Goal: Task Accomplishment & Management: Use online tool/utility

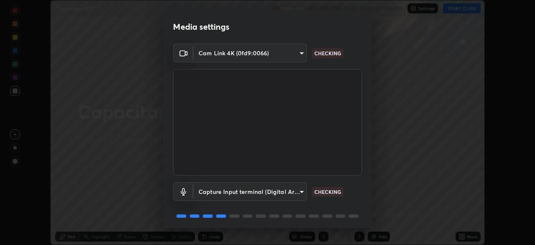
scroll to position [30, 0]
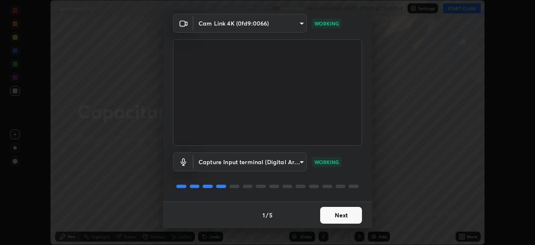
click at [334, 217] on button "Next" at bounding box center [341, 215] width 42 height 17
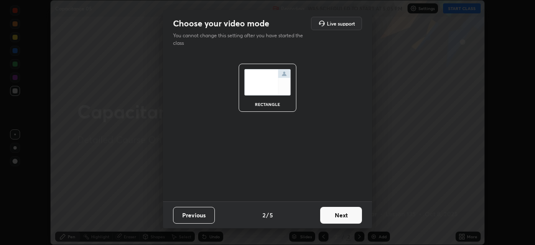
click at [334, 217] on button "Next" at bounding box center [341, 215] width 42 height 17
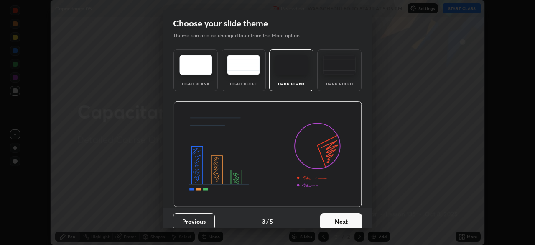
click at [336, 219] on button "Next" at bounding box center [341, 221] width 42 height 17
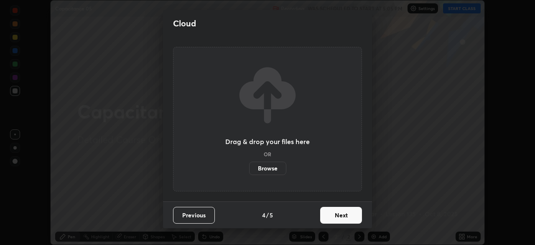
click at [336, 219] on button "Next" at bounding box center [341, 215] width 42 height 17
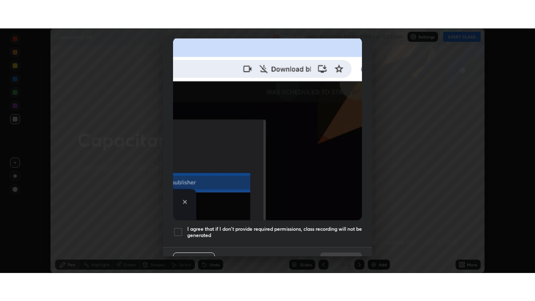
scroll to position [200, 0]
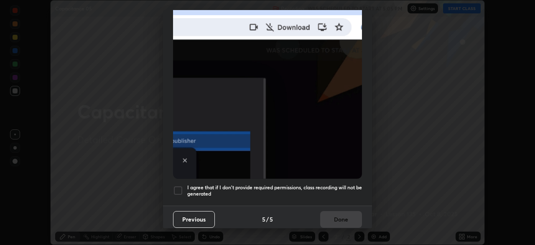
click at [179, 186] on div at bounding box center [178, 190] width 10 height 10
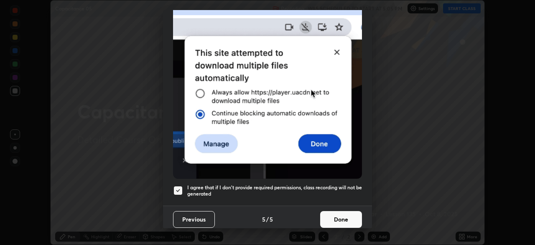
click at [335, 212] on button "Done" at bounding box center [341, 219] width 42 height 17
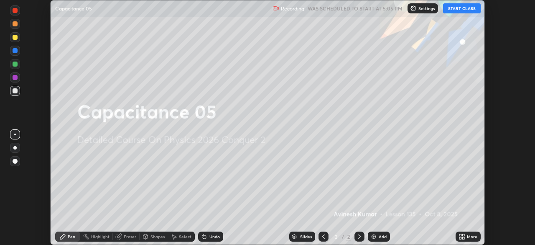
click at [457, 11] on button "START CLASS" at bounding box center [462, 8] width 38 height 10
click at [462, 237] on icon at bounding box center [463, 238] width 2 height 2
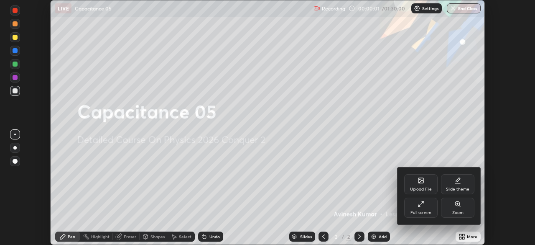
click at [419, 205] on icon at bounding box center [419, 205] width 2 height 2
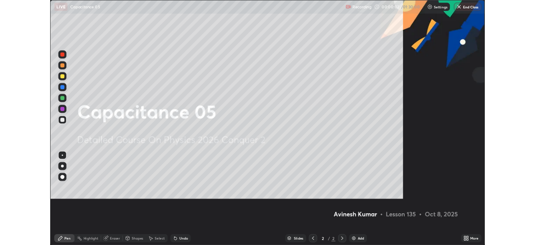
scroll to position [301, 535]
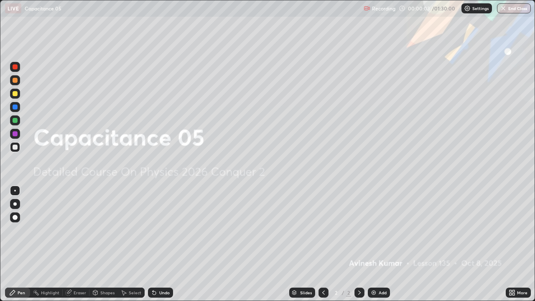
click at [374, 244] on img at bounding box center [373, 292] width 7 height 7
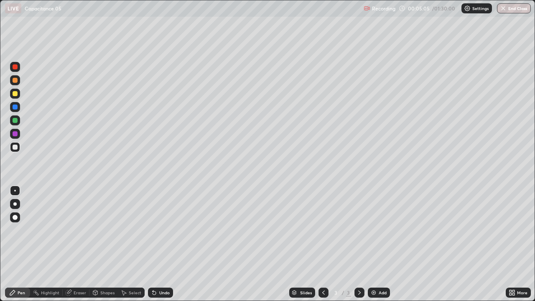
click at [372, 244] on img at bounding box center [373, 292] width 7 height 7
click at [373, 244] on img at bounding box center [373, 292] width 7 height 7
click at [17, 82] on div at bounding box center [15, 80] width 5 height 5
click at [17, 95] on div at bounding box center [15, 93] width 5 height 5
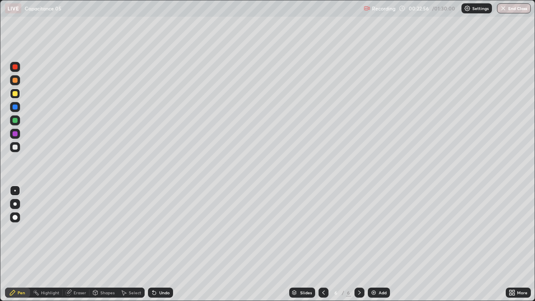
click at [372, 244] on div "Add" at bounding box center [379, 293] width 22 height 10
click at [16, 121] on div at bounding box center [15, 120] width 5 height 5
click at [79, 244] on div "Eraser" at bounding box center [80, 293] width 13 height 4
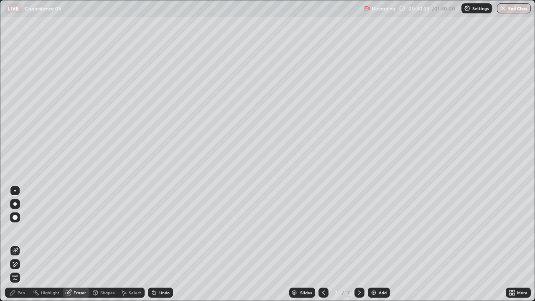
click at [25, 244] on div "Pen" at bounding box center [17, 293] width 25 height 10
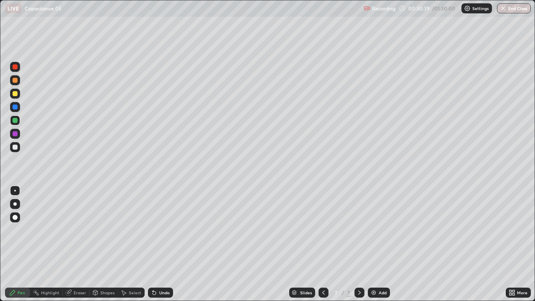
click at [76, 244] on div "Eraser" at bounding box center [80, 293] width 13 height 4
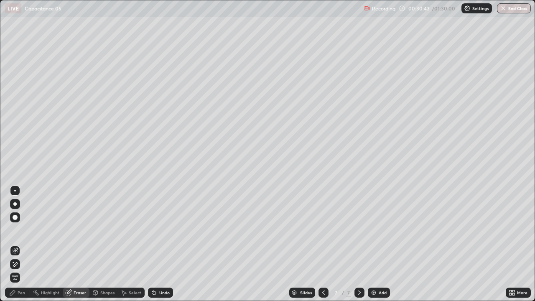
click at [24, 244] on div "Pen" at bounding box center [22, 293] width 8 height 4
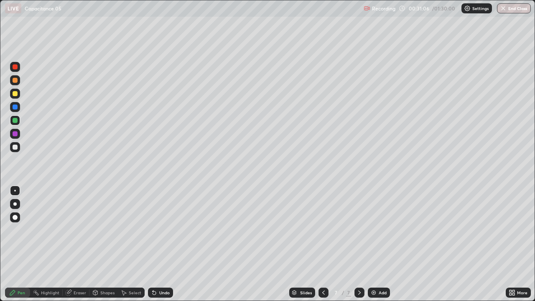
click at [71, 244] on icon at bounding box center [68, 292] width 7 height 7
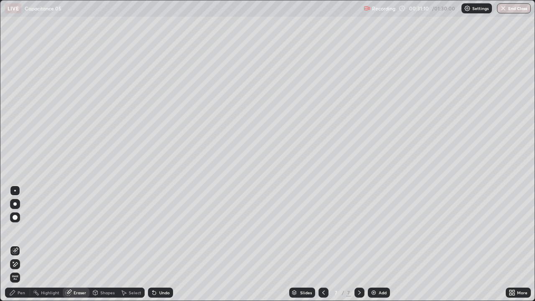
click at [25, 244] on div "Pen" at bounding box center [22, 293] width 8 height 4
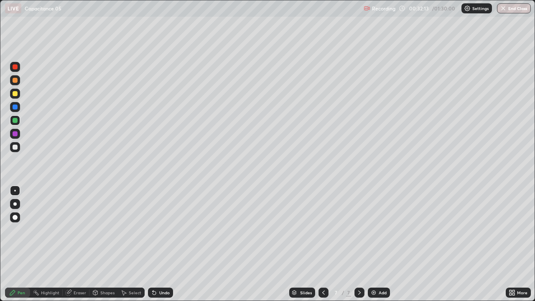
click at [373, 244] on img at bounding box center [373, 292] width 7 height 7
click at [13, 135] on div at bounding box center [15, 133] width 5 height 5
click at [373, 244] on img at bounding box center [373, 292] width 7 height 7
click at [16, 82] on div at bounding box center [15, 80] width 5 height 5
click at [16, 94] on div at bounding box center [15, 93] width 5 height 5
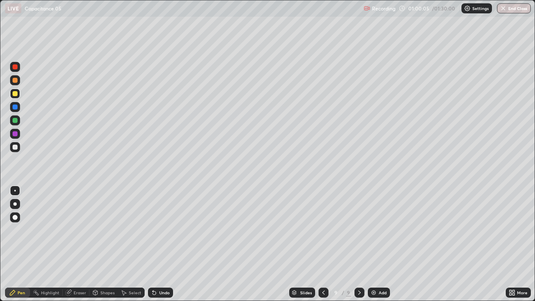
click at [371, 244] on img at bounding box center [373, 292] width 7 height 7
click at [15, 148] on div at bounding box center [15, 147] width 5 height 5
click at [15, 121] on div at bounding box center [15, 120] width 5 height 5
click at [15, 147] on div at bounding box center [15, 147] width 5 height 5
click at [15, 83] on div at bounding box center [15, 80] width 10 height 10
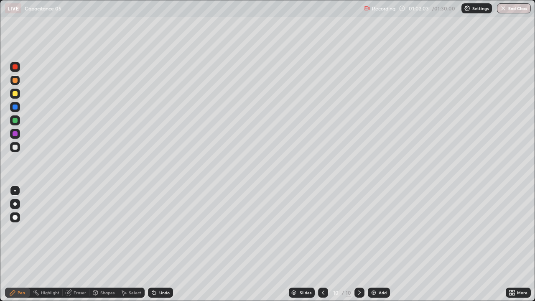
click at [15, 81] on div at bounding box center [15, 80] width 5 height 5
click at [16, 121] on div at bounding box center [15, 120] width 5 height 5
click at [374, 244] on img at bounding box center [373, 292] width 7 height 7
click at [15, 147] on div at bounding box center [15, 147] width 5 height 5
click at [16, 107] on div at bounding box center [15, 107] width 5 height 5
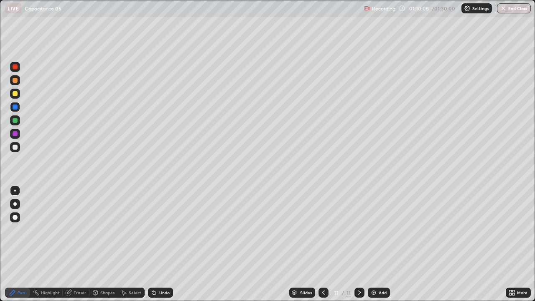
click at [16, 147] on div at bounding box center [15, 147] width 5 height 5
click at [16, 121] on div at bounding box center [15, 120] width 5 height 5
click at [372, 244] on img at bounding box center [373, 292] width 7 height 7
click at [16, 148] on div at bounding box center [15, 147] width 5 height 5
click at [16, 121] on div at bounding box center [15, 120] width 5 height 5
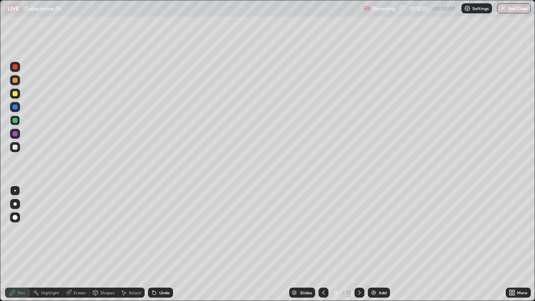
click at [16, 94] on div at bounding box center [15, 93] width 5 height 5
click at [16, 148] on div at bounding box center [15, 147] width 5 height 5
click at [322, 244] on icon at bounding box center [323, 293] width 3 height 4
click at [358, 244] on icon at bounding box center [359, 293] width 3 height 4
click at [358, 244] on icon at bounding box center [359, 292] width 7 height 7
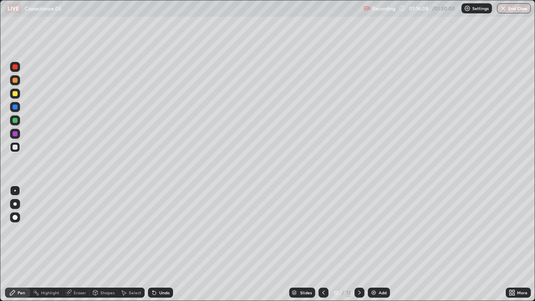
click at [374, 244] on img at bounding box center [373, 292] width 7 height 7
click at [15, 120] on div at bounding box center [15, 120] width 5 height 5
click at [15, 133] on div at bounding box center [15, 133] width 5 height 5
click at [324, 244] on icon at bounding box center [323, 292] width 7 height 7
click at [326, 244] on div at bounding box center [324, 293] width 10 height 10
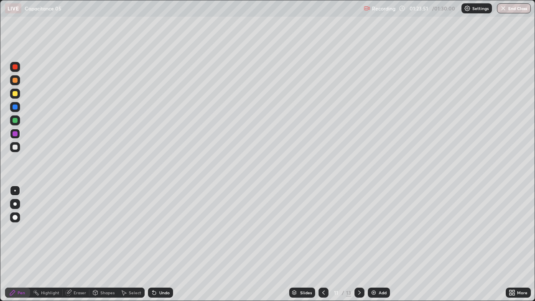
click at [323, 244] on icon at bounding box center [323, 292] width 7 height 7
click at [321, 244] on icon at bounding box center [323, 292] width 7 height 7
click at [320, 244] on icon at bounding box center [323, 292] width 7 height 7
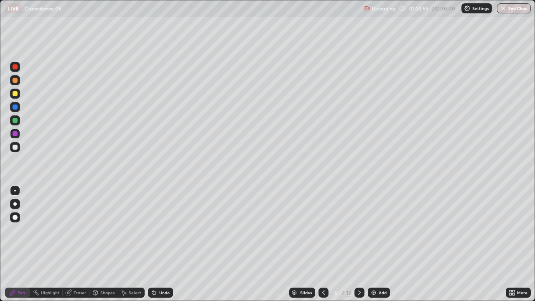
click at [362, 244] on div at bounding box center [360, 293] width 10 height 10
click at [512, 8] on button "End Class" at bounding box center [514, 8] width 34 height 10
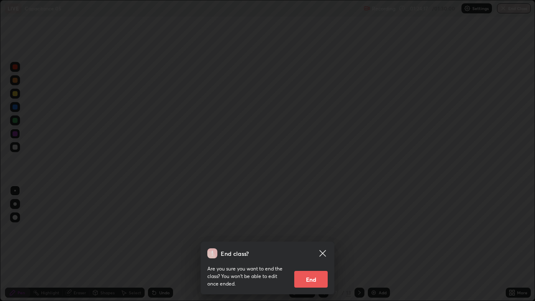
click at [311, 244] on button "End" at bounding box center [310, 279] width 33 height 17
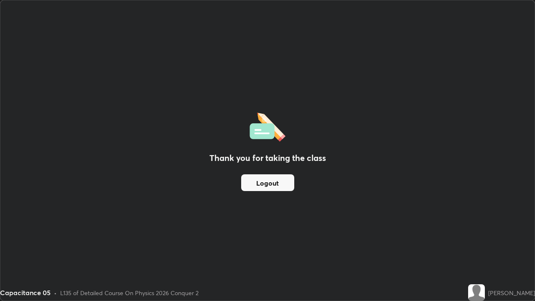
click at [283, 185] on button "Logout" at bounding box center [267, 182] width 53 height 17
click at [286, 184] on button "Logout" at bounding box center [267, 182] width 53 height 17
click at [288, 184] on button "Logout" at bounding box center [267, 182] width 53 height 17
click at [288, 183] on button "Logout" at bounding box center [267, 182] width 53 height 17
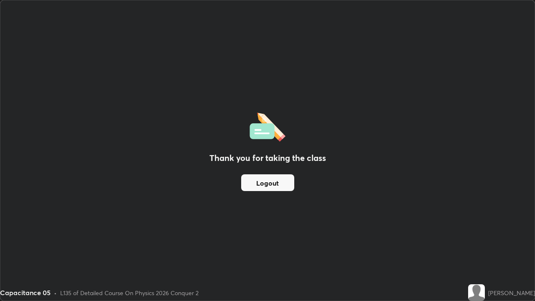
click at [288, 183] on button "Logout" at bounding box center [267, 182] width 53 height 17
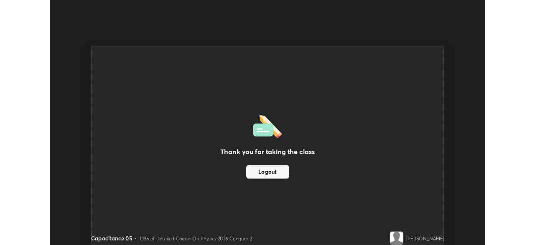
scroll to position [41560, 41270]
